Goal: Check status: Check status

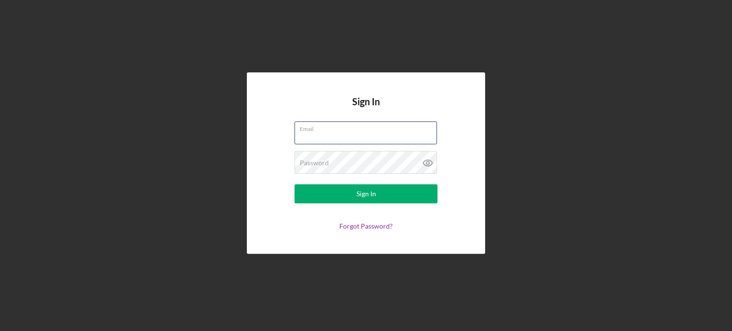
type input "[PERSON_NAME][EMAIL_ADDRESS][DOMAIN_NAME]"
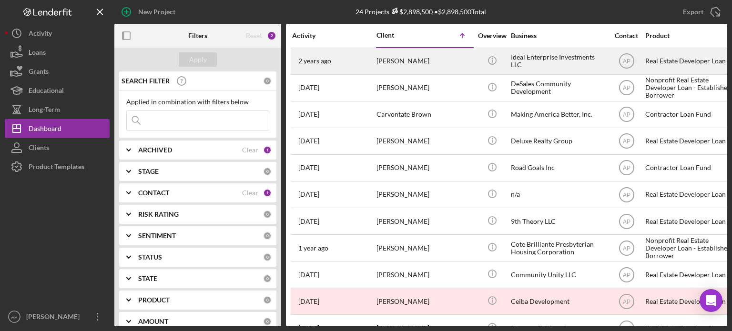
click at [374, 70] on div "[DATE] [PERSON_NAME]" at bounding box center [333, 61] width 83 height 25
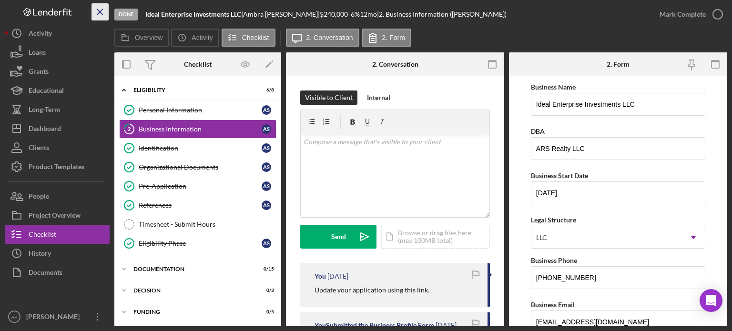
click at [93, 11] on icon "Icon/Menu Close" at bounding box center [100, 11] width 21 height 21
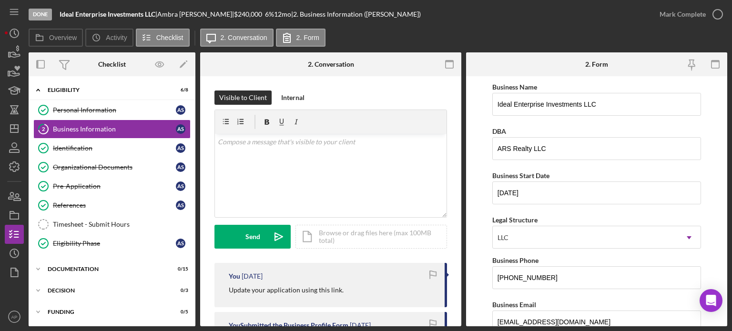
click at [43, 17] on div "Done" at bounding box center [40, 15] width 23 height 12
click at [43, 10] on div "Done" at bounding box center [40, 15] width 23 height 12
click at [43, 13] on div "Done" at bounding box center [40, 15] width 23 height 12
click at [11, 10] on icon "Icon/Menu" at bounding box center [14, 11] width 21 height 21
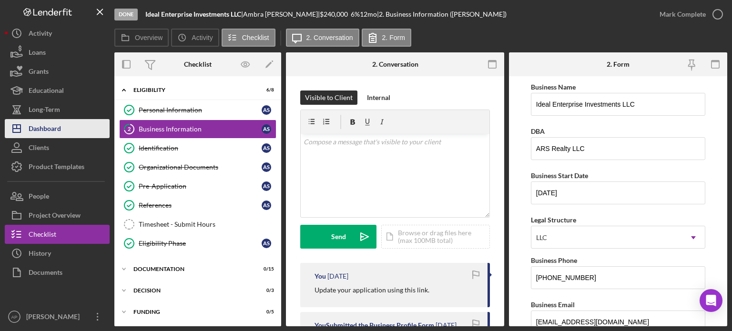
click at [57, 128] on div "Dashboard" at bounding box center [45, 129] width 32 height 21
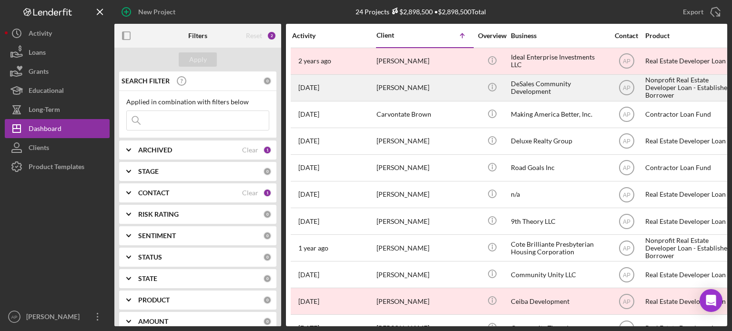
click at [525, 88] on div "DeSales Community Development" at bounding box center [558, 87] width 95 height 25
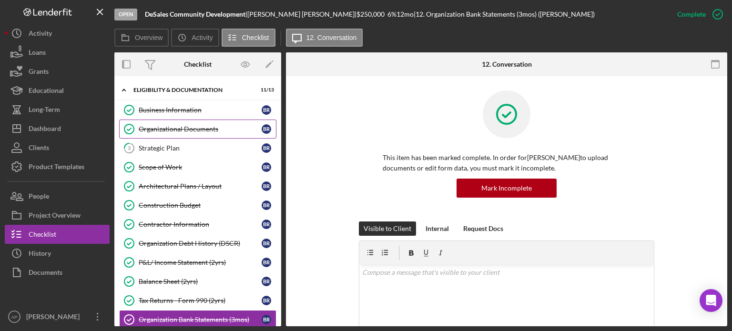
click at [195, 126] on div "Organizational Documents" at bounding box center [200, 129] width 123 height 8
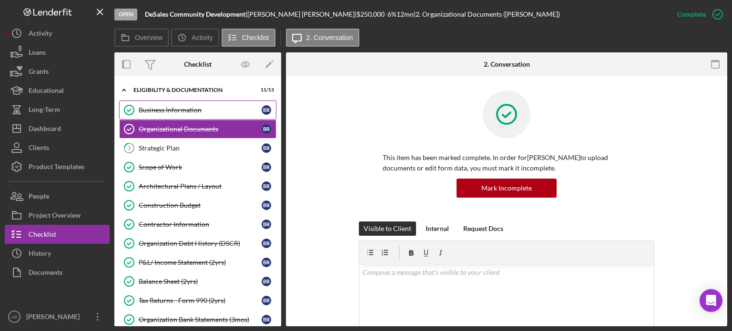
click at [206, 104] on link "Business Information Business Information B R" at bounding box center [197, 110] width 157 height 19
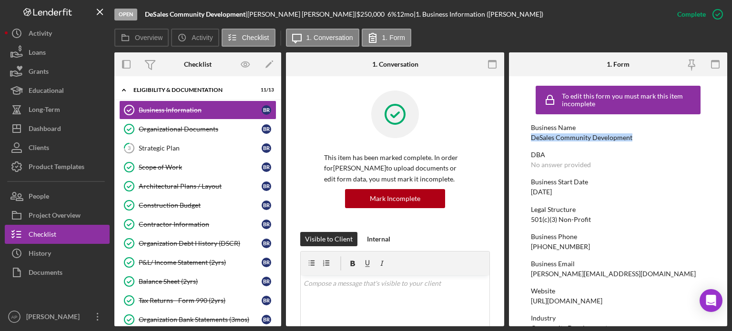
drag, startPoint x: 633, startPoint y: 135, endPoint x: 520, endPoint y: 138, distance: 113.0
click at [520, 137] on form "To edit this form you must mark this item incomplete Business Name DeSales Comm…" at bounding box center [618, 201] width 218 height 250
copy div "DeSales Community Development"
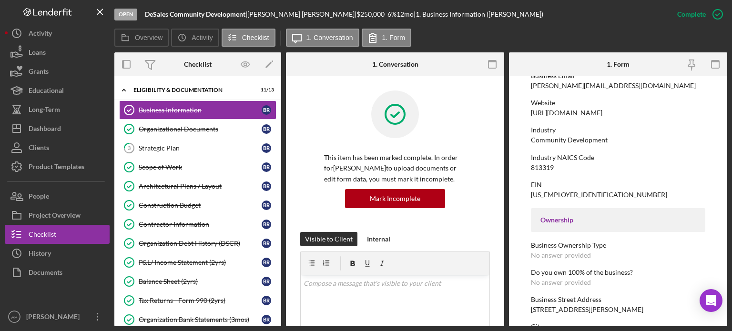
scroll to position [191, 0]
